Goal: Obtain resource: Obtain resource

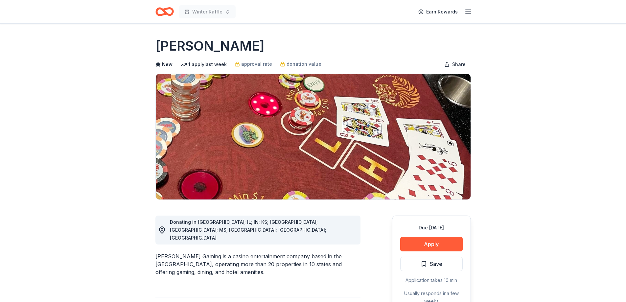
scroll to position [131, 0]
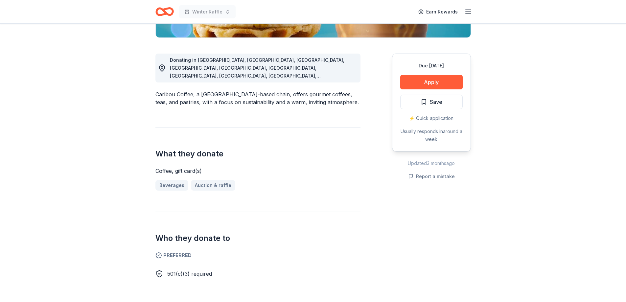
scroll to position [164, 0]
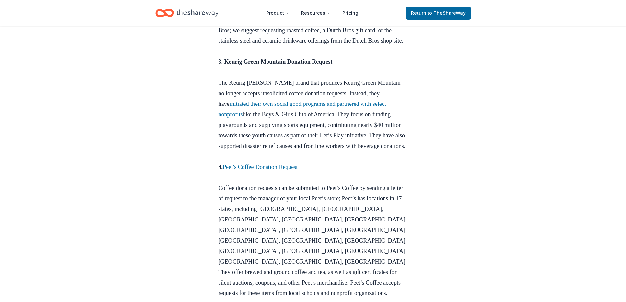
scroll to position [591, 0]
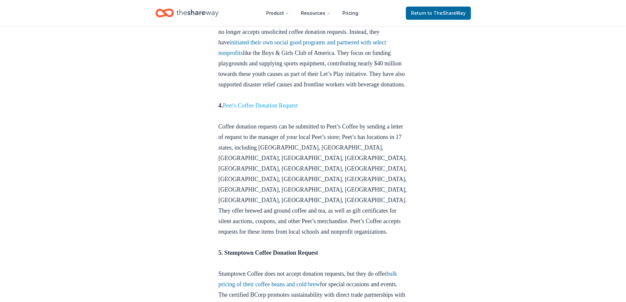
click at [253, 109] on link "Peet's Coffee Donation Request" at bounding box center [260, 105] width 75 height 7
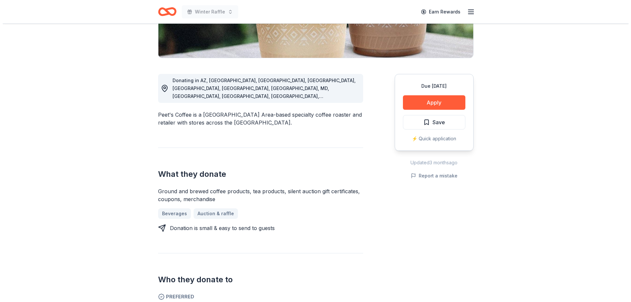
scroll to position [164, 0]
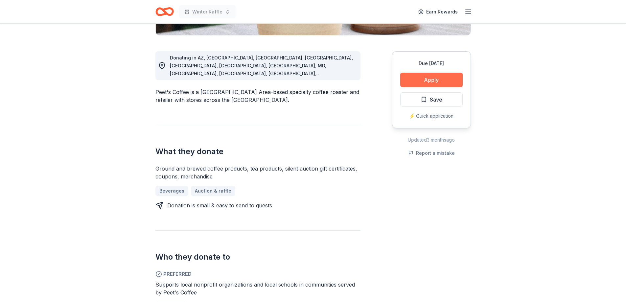
click at [414, 83] on button "Apply" at bounding box center [431, 80] width 62 height 14
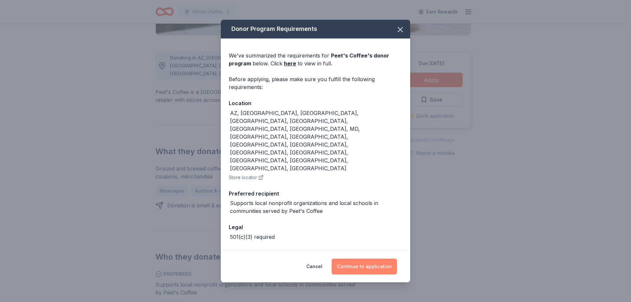
click at [383, 259] on button "Continue to application" at bounding box center [364, 267] width 65 height 16
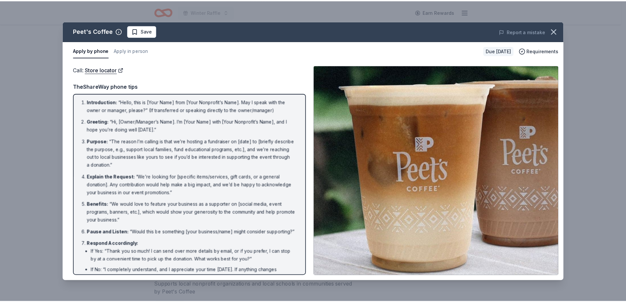
scroll to position [0, 0]
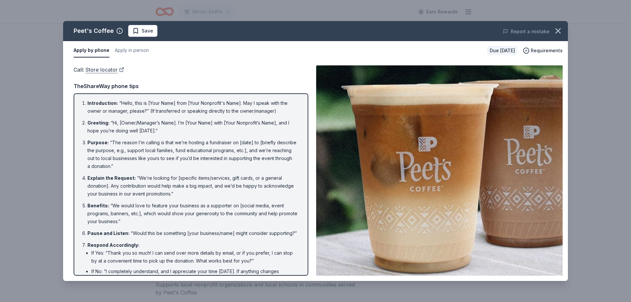
click at [103, 67] on link "Store locator" at bounding box center [104, 69] width 39 height 9
click at [558, 31] on icon "button" at bounding box center [558, 31] width 5 height 5
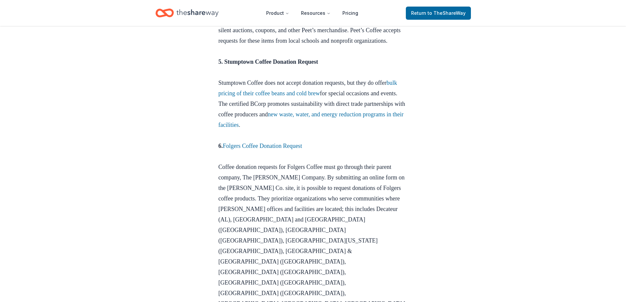
scroll to position [799, 0]
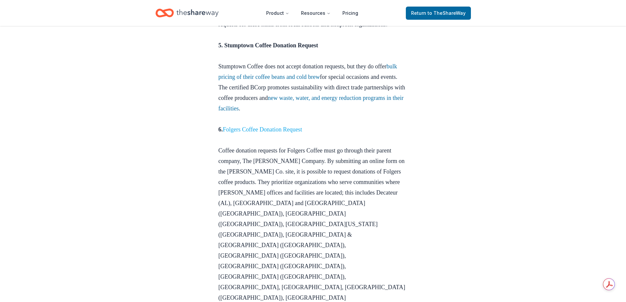
click at [286, 126] on link "Folgers Coffee Donation Request" at bounding box center [262, 129] width 79 height 7
